Goal: Complete application form

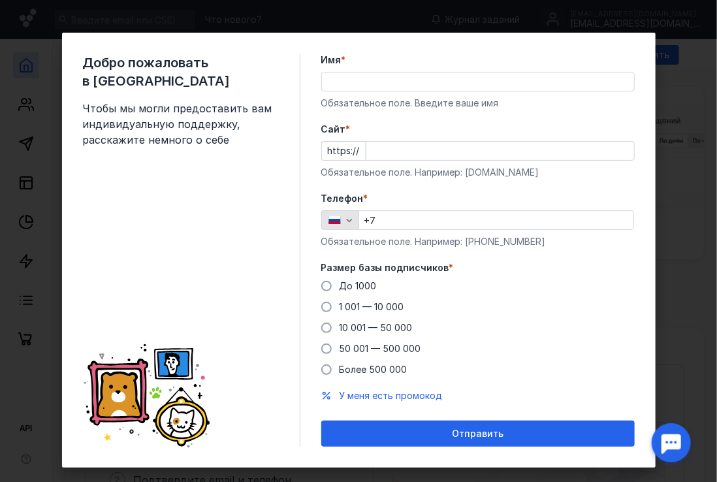
click at [344, 223] on icon "button" at bounding box center [349, 220] width 10 height 10
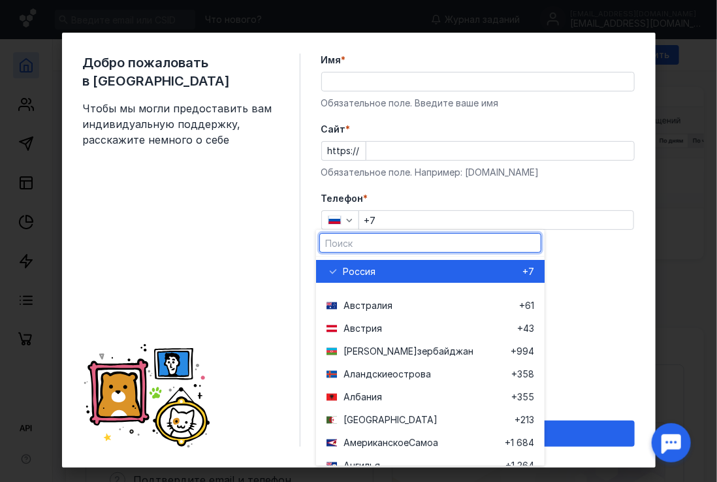
click at [353, 249] on input "text" at bounding box center [430, 243] width 221 height 18
type input "fr"
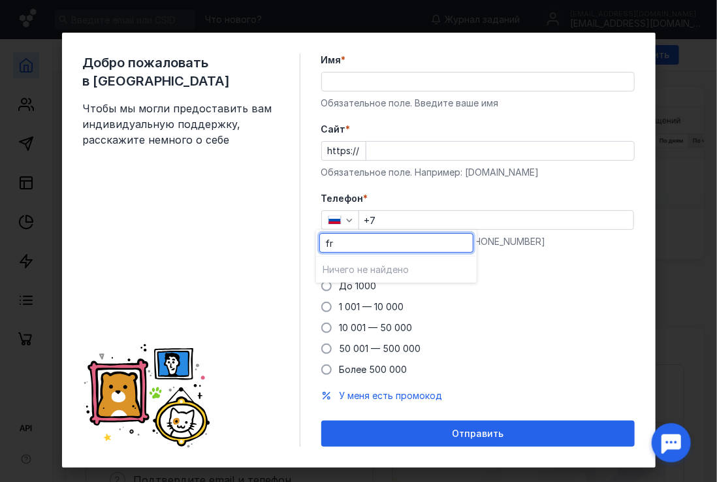
drag, startPoint x: 363, startPoint y: 248, endPoint x: 291, endPoint y: 240, distance: 72.3
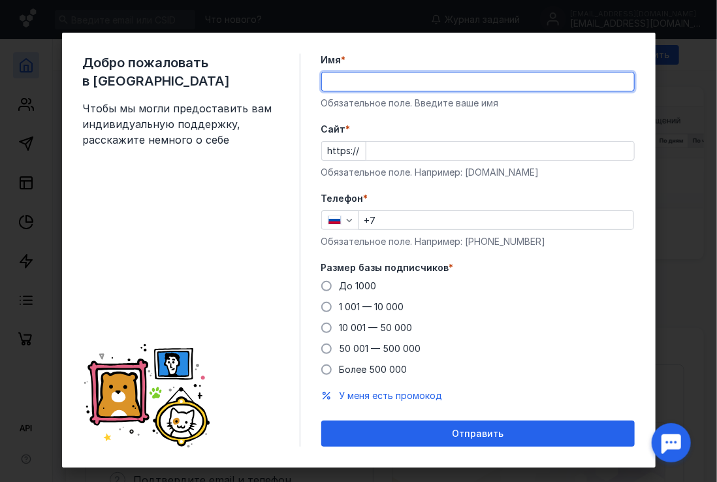
click at [374, 77] on input "Имя *" at bounding box center [478, 82] width 312 height 18
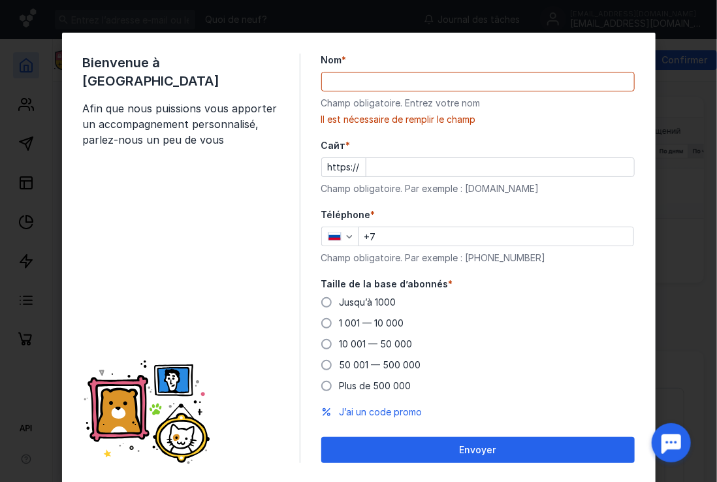
drag, startPoint x: 474, startPoint y: 258, endPoint x: 533, endPoint y: 248, distance: 59.7
click at [536, 252] on div "Champ obligatoire. Par exemple : [PHONE_NUMBER]" at bounding box center [478, 258] width 314 height 13
copy div "987 654 32 10"
click at [482, 237] on input "+7" at bounding box center [496, 236] width 274 height 18
paste input "[PHONE_NUMBER]"
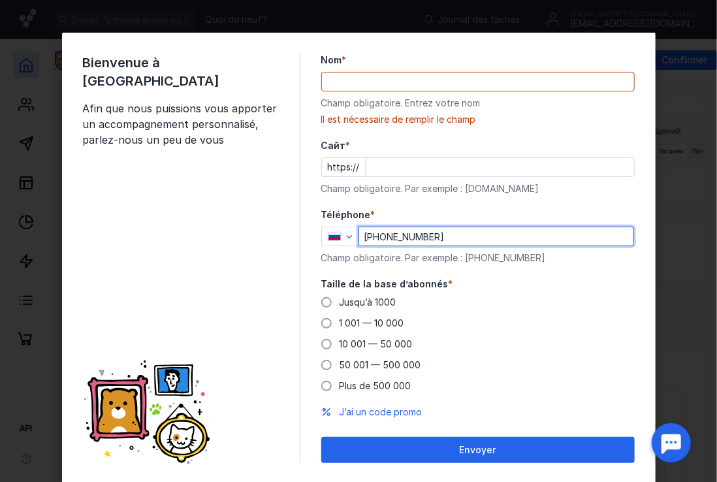
type input "[PHONE_NUMBER]"
click at [422, 174] on input "Cайт *" at bounding box center [501, 167] width 268 height 18
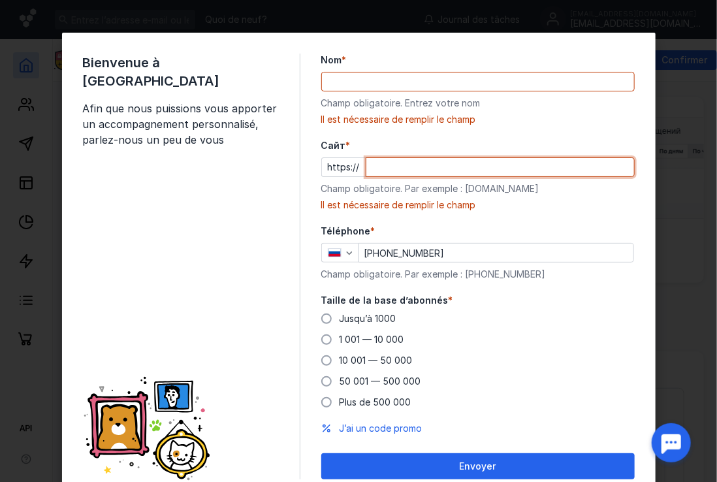
paste input "[DOMAIN_NAME]"
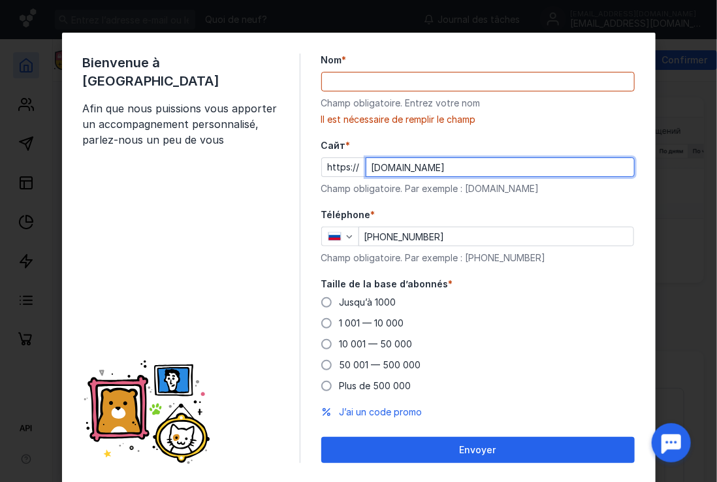
type input "[DOMAIN_NAME]"
click at [400, 85] on input "Nom *" at bounding box center [478, 82] width 312 height 18
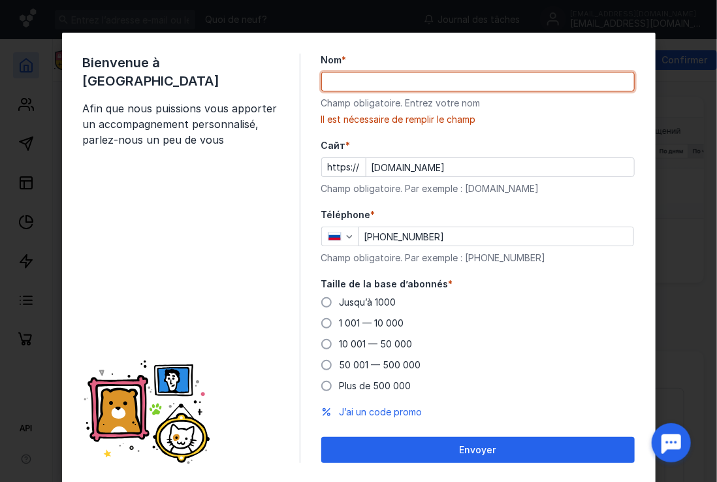
type input "ars ars"
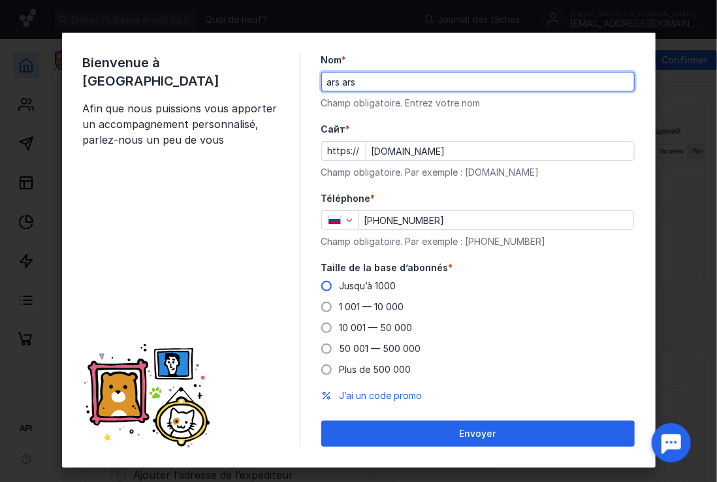
click at [365, 284] on span "Jusqu’à 1000" at bounding box center [368, 285] width 57 height 11
click at [0, 0] on input "Jusqu’à 1000" at bounding box center [0, 0] width 0 height 0
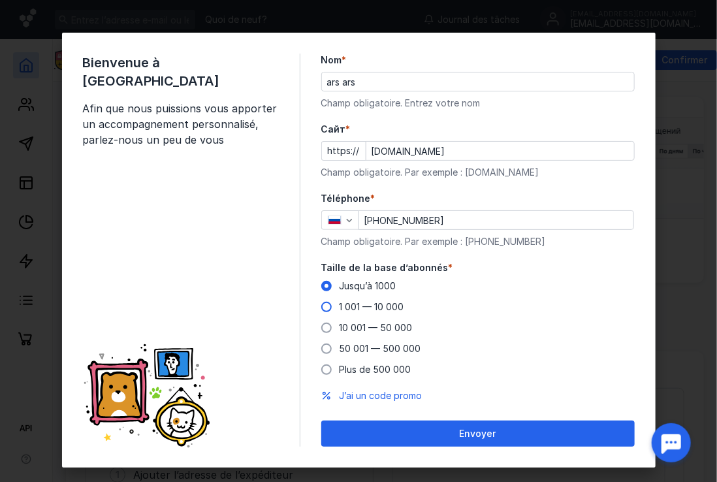
click at [358, 308] on span "1 001 — 10 000" at bounding box center [372, 306] width 65 height 11
click at [0, 0] on input "1 001 — 10 000" at bounding box center [0, 0] width 0 height 0
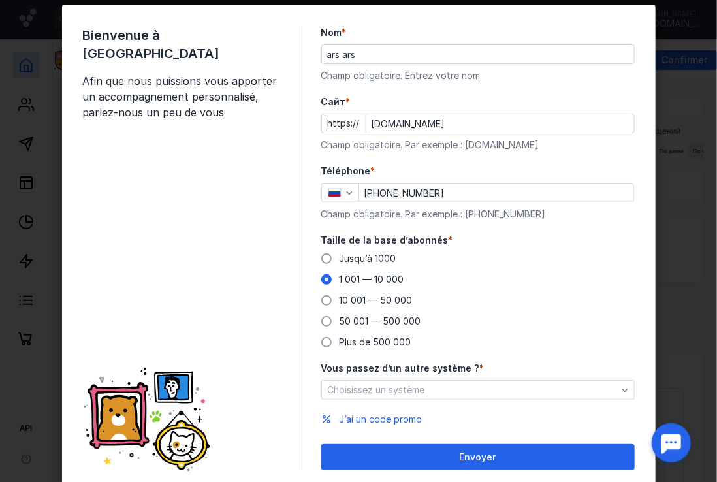
scroll to position [65, 0]
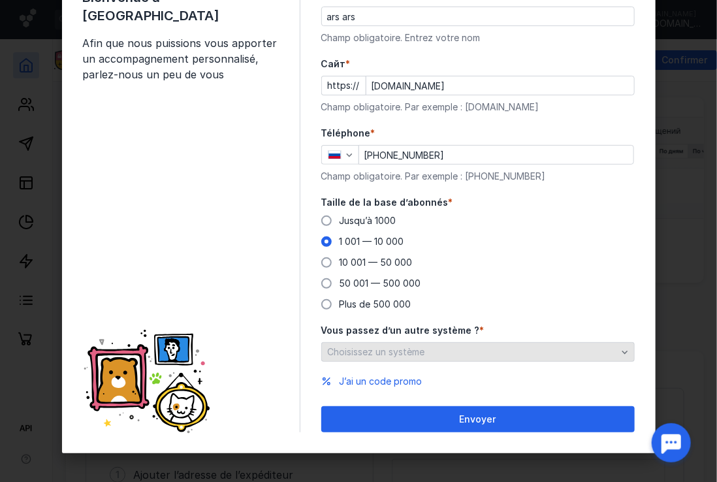
click at [403, 355] on span "Choisissez un système" at bounding box center [376, 351] width 97 height 11
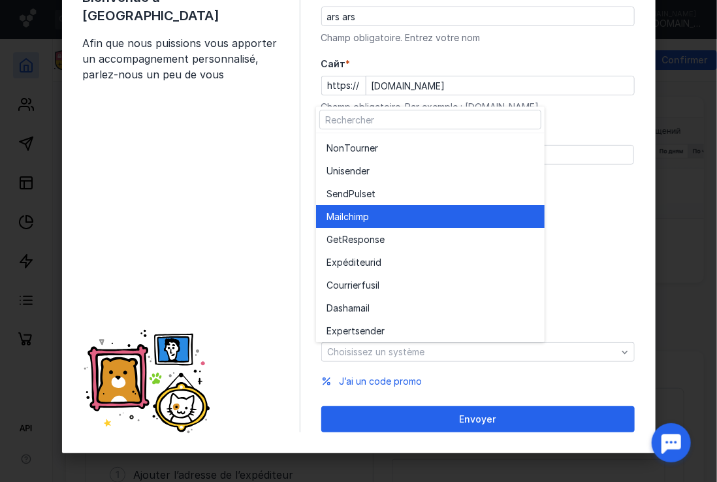
click at [408, 212] on div "Mailchim p" at bounding box center [431, 216] width 208 height 13
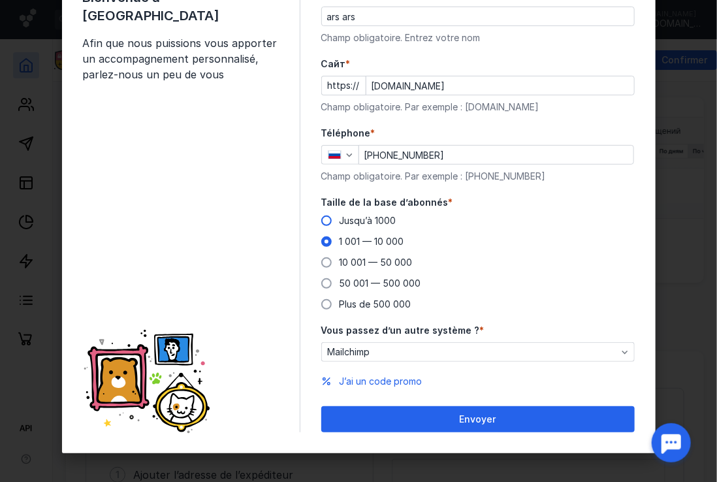
click at [358, 219] on span "Jusqu’à 1000" at bounding box center [368, 220] width 57 height 11
click at [0, 0] on input "Jusqu’à 1000" at bounding box center [0, 0] width 0 height 0
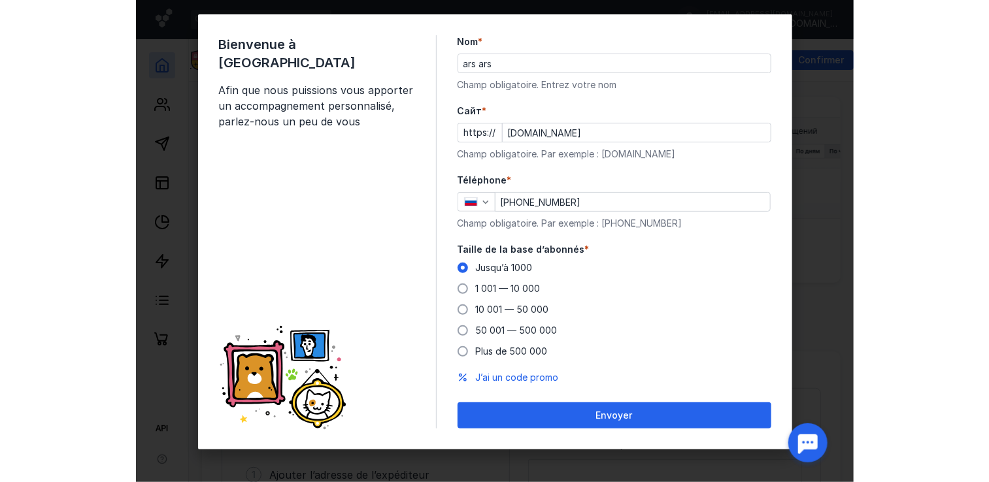
scroll to position [18, 0]
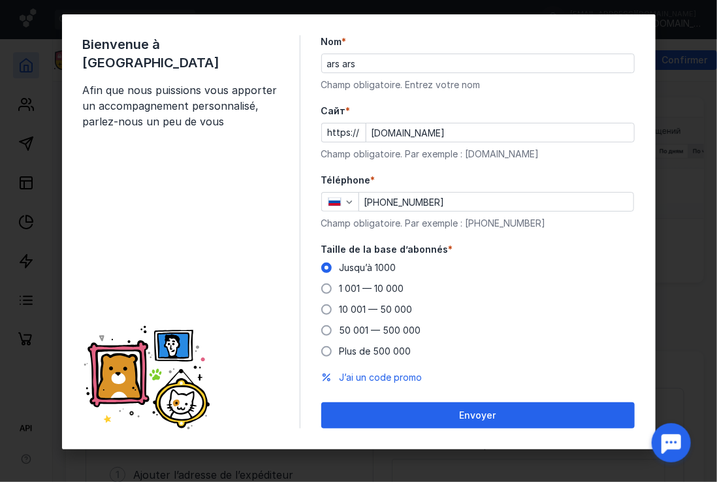
click at [423, 416] on div "Envoyer" at bounding box center [478, 415] width 301 height 11
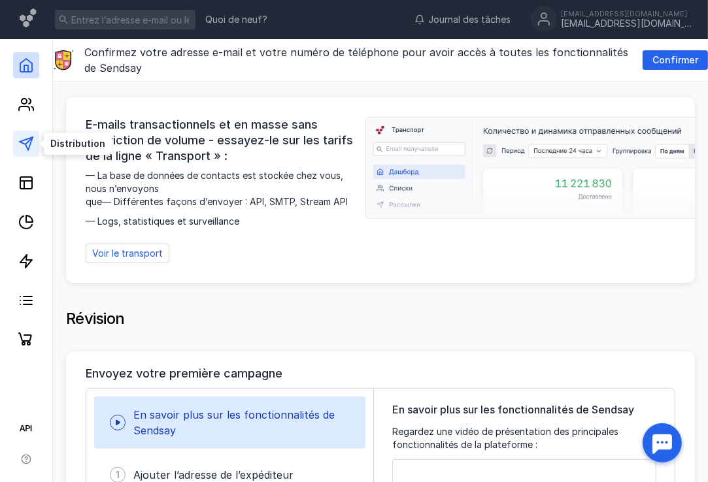
click at [33, 146] on icon at bounding box center [26, 144] width 16 height 16
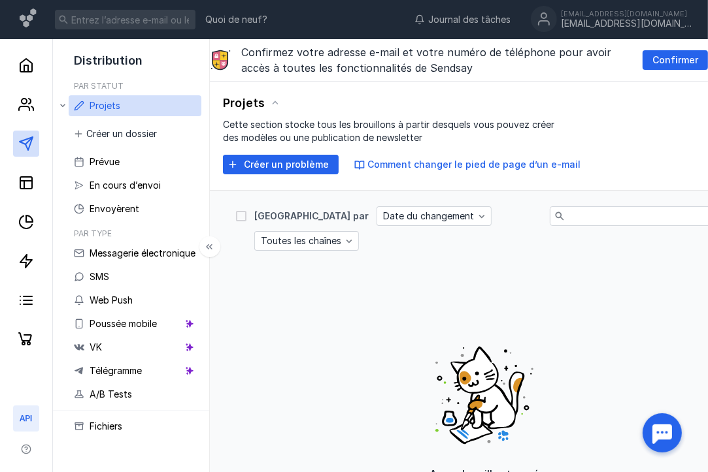
click at [27, 414] on icon at bounding box center [26, 419] width 16 height 16
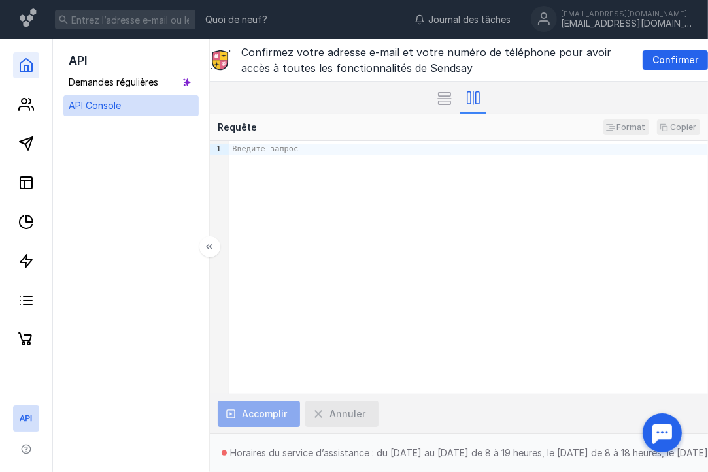
click at [36, 73] on link at bounding box center [26, 65] width 26 height 26
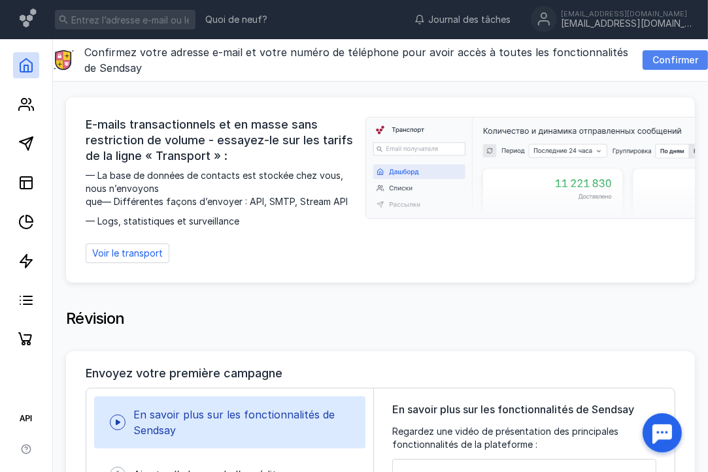
click at [677, 56] on span "Confirmer" at bounding box center [675, 60] width 46 height 11
